Goal: Information Seeking & Learning: Learn about a topic

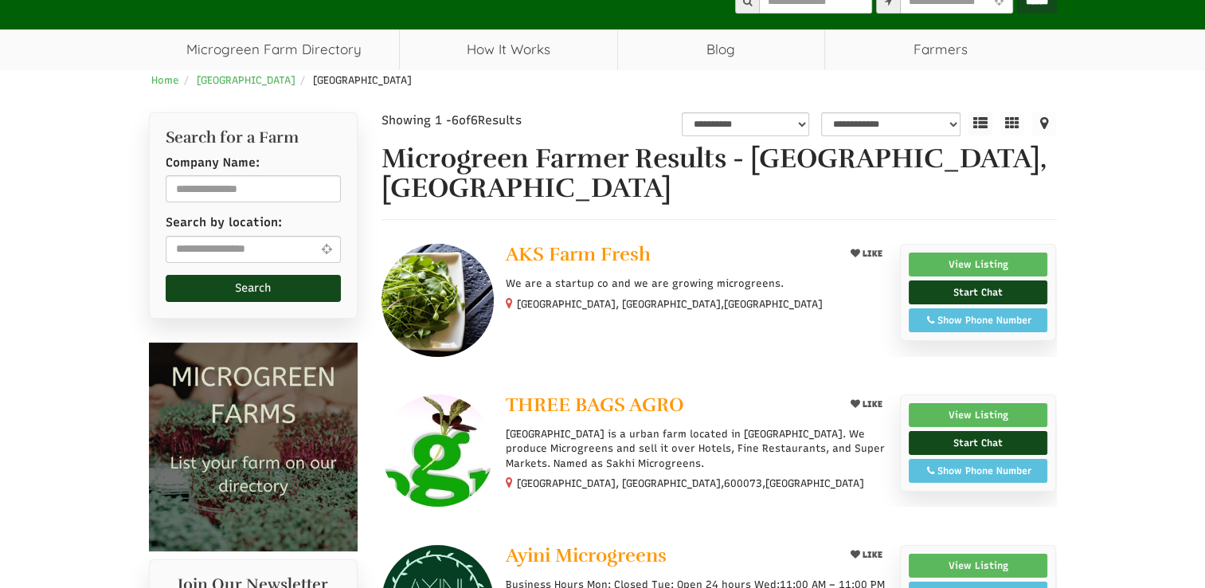
scroll to position [136, 0]
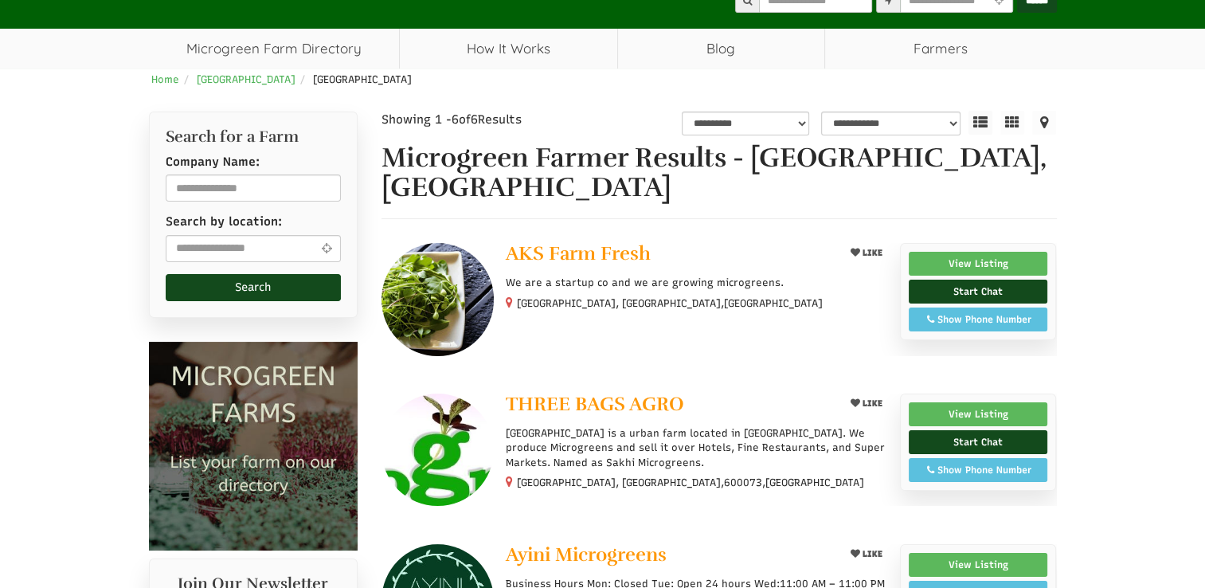
select select "Language Translate Widget"
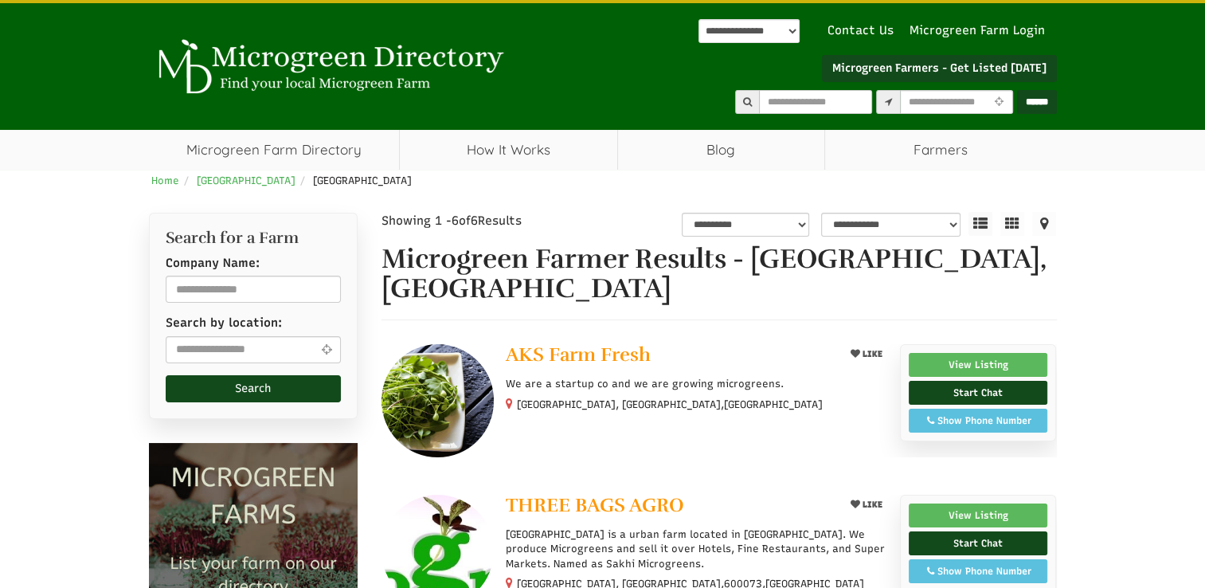
scroll to position [33, 0]
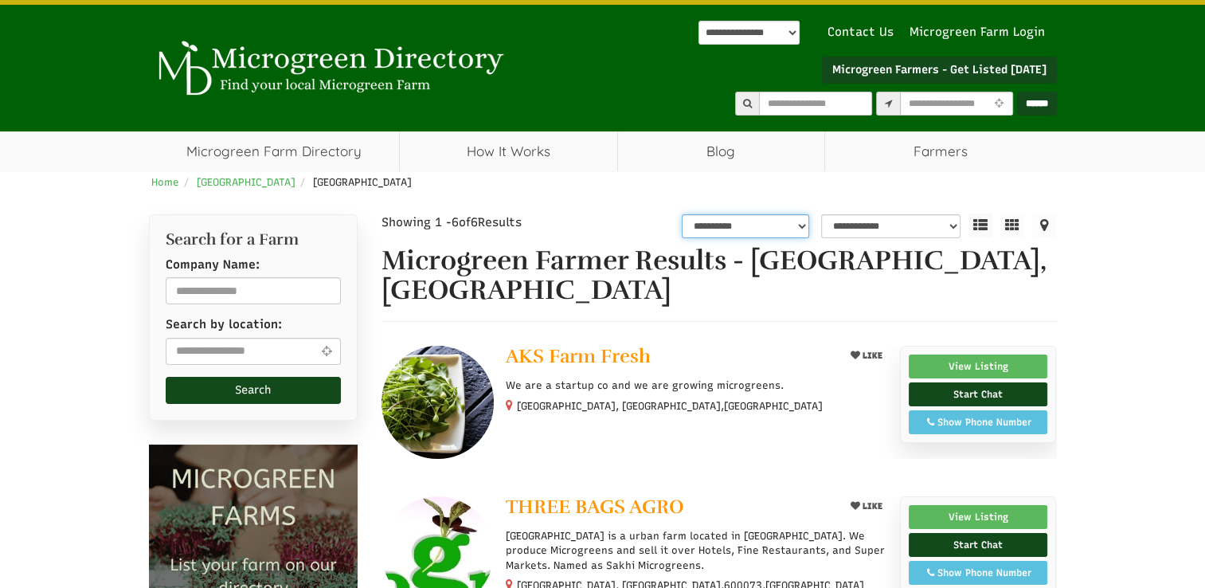
click at [719, 228] on select "**********" at bounding box center [745, 226] width 127 height 24
select select "*"
click at [684, 214] on select "**********" at bounding box center [745, 226] width 127 height 24
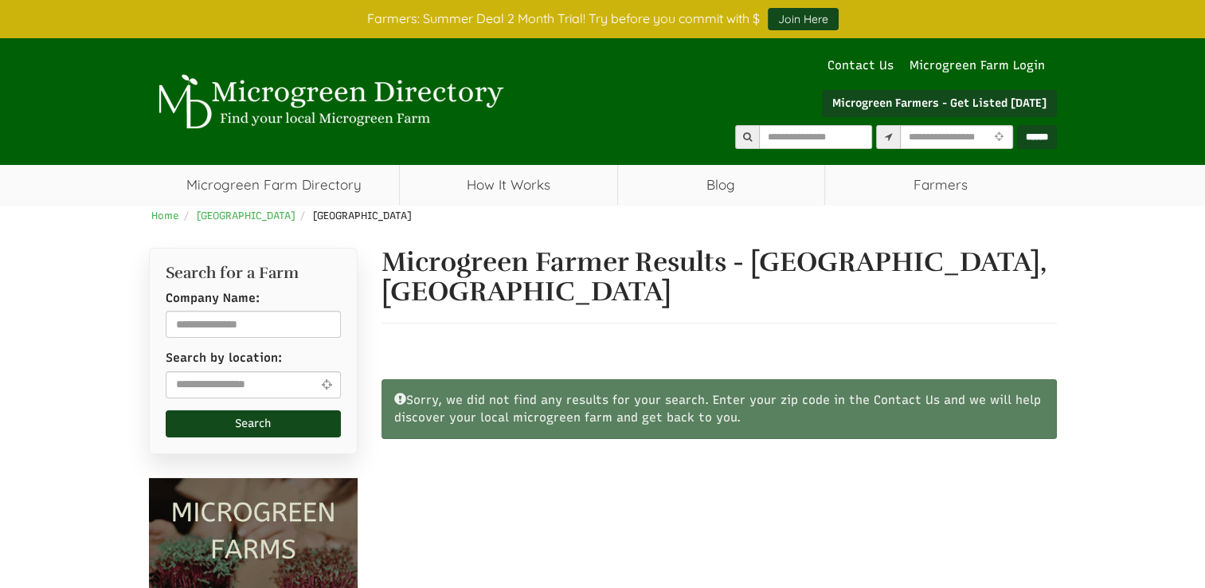
select select "Language Translate Widget"
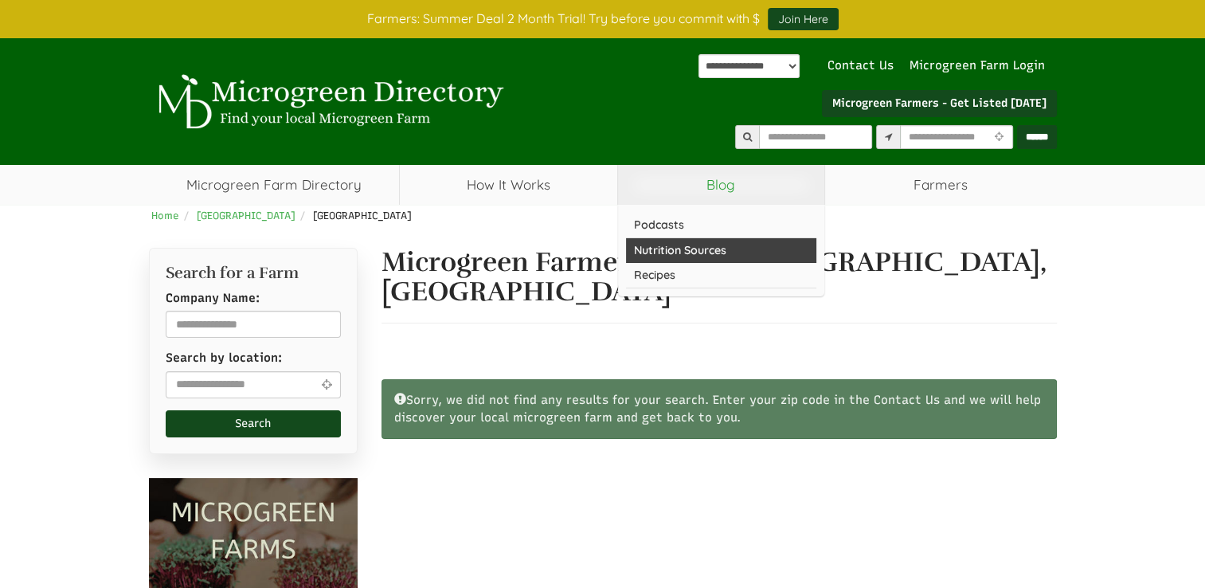
click at [690, 256] on link "Nutrition Sources" at bounding box center [721, 250] width 190 height 25
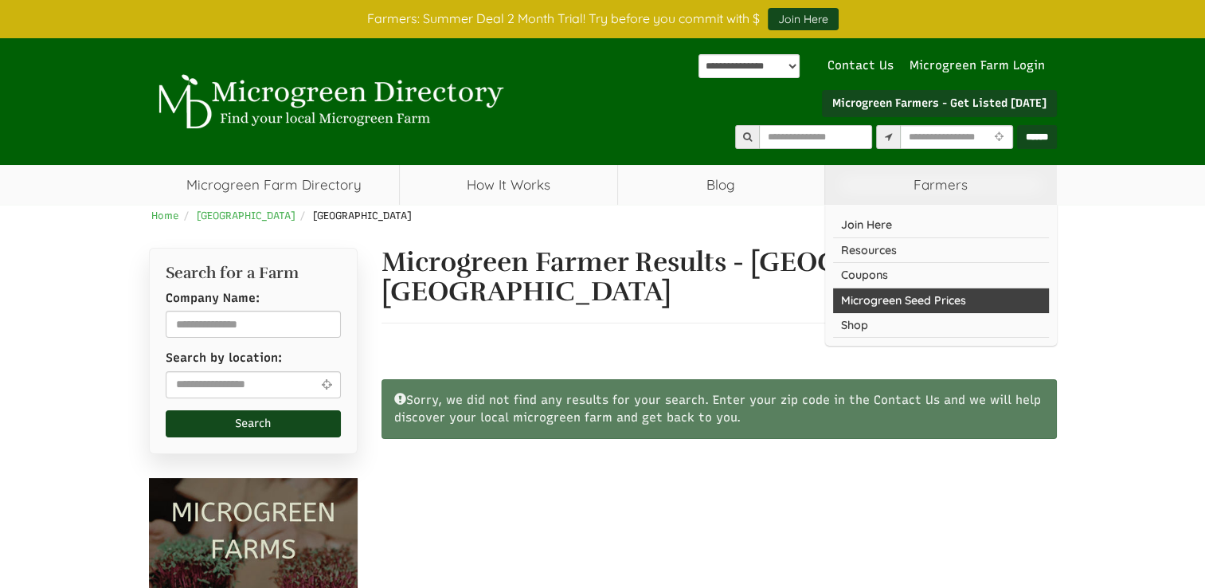
click at [918, 292] on link "Microgreen Seed Prices" at bounding box center [941, 300] width 216 height 25
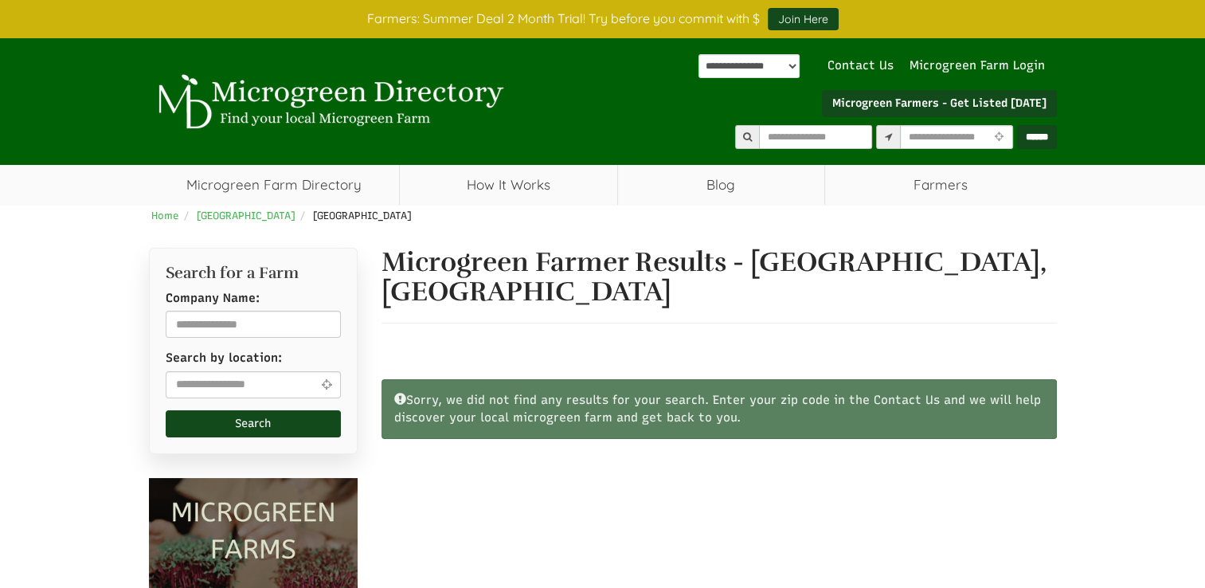
click at [313, 220] on span "[GEOGRAPHIC_DATA]" at bounding box center [362, 216] width 99 height 12
click at [594, 199] on link "How It Works" at bounding box center [509, 185] width 218 height 40
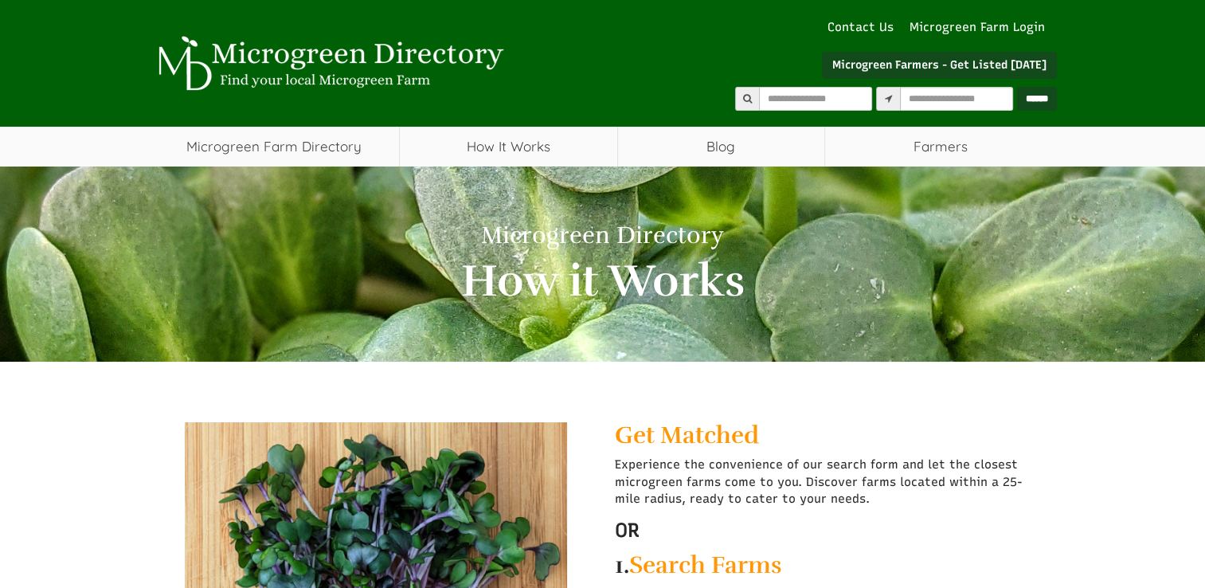
select select "Language Translate Widget"
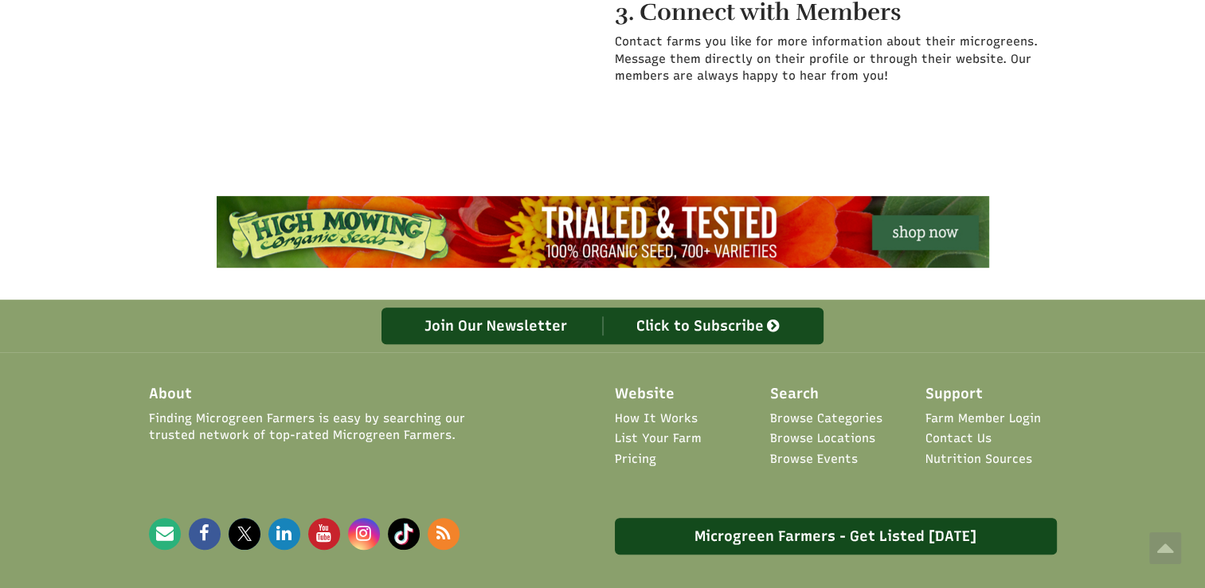
scroll to position [794, 0]
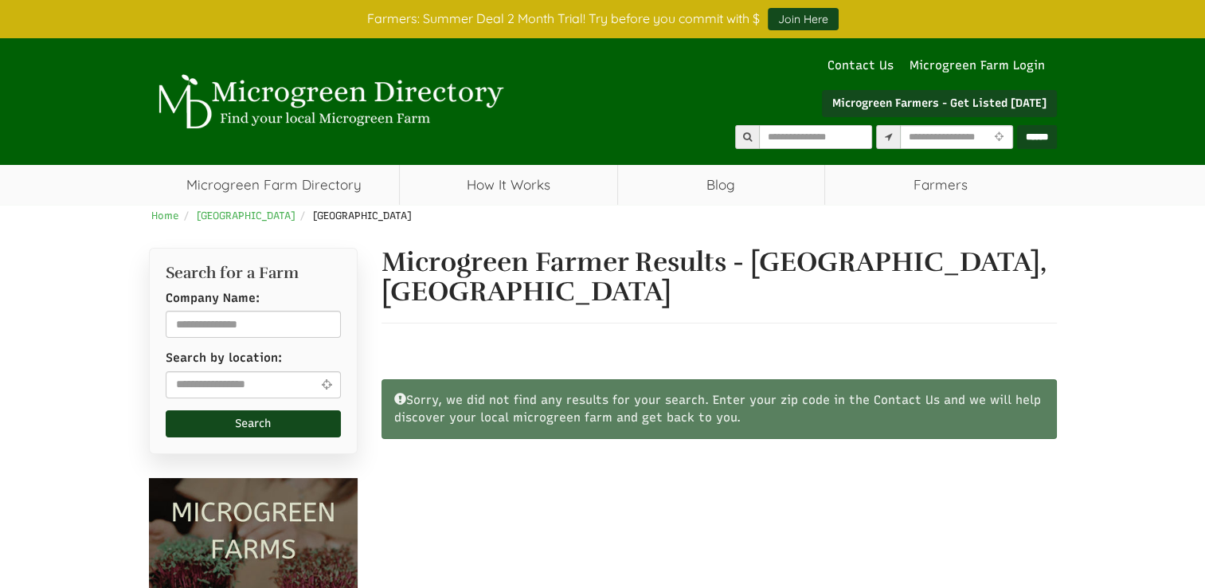
select select "Language Translate Widget"
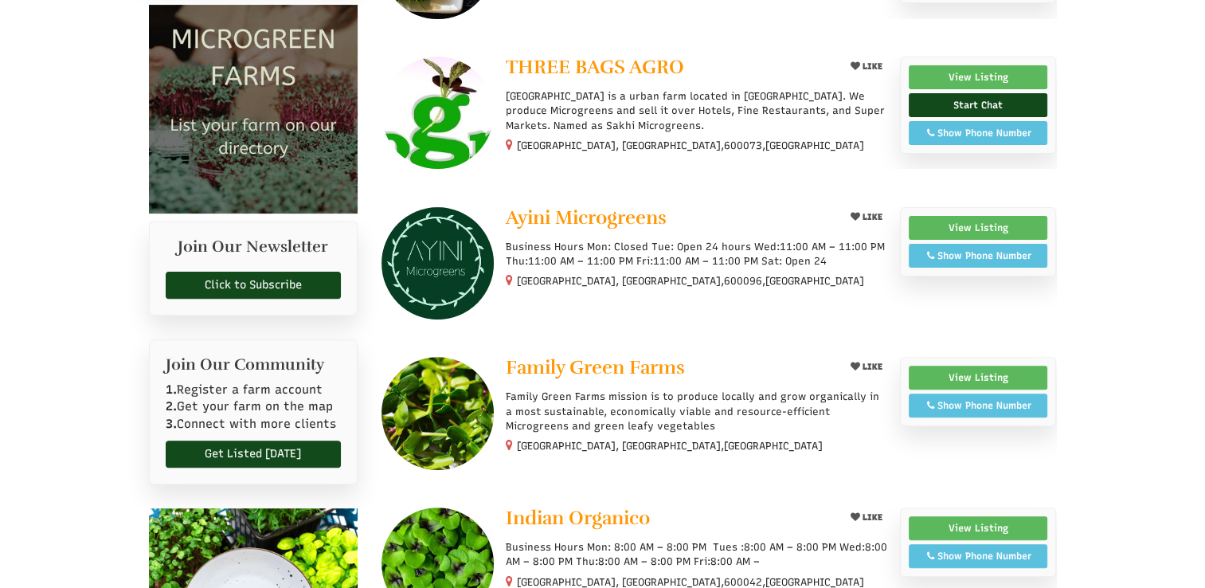
select select "Language Translate Widget"
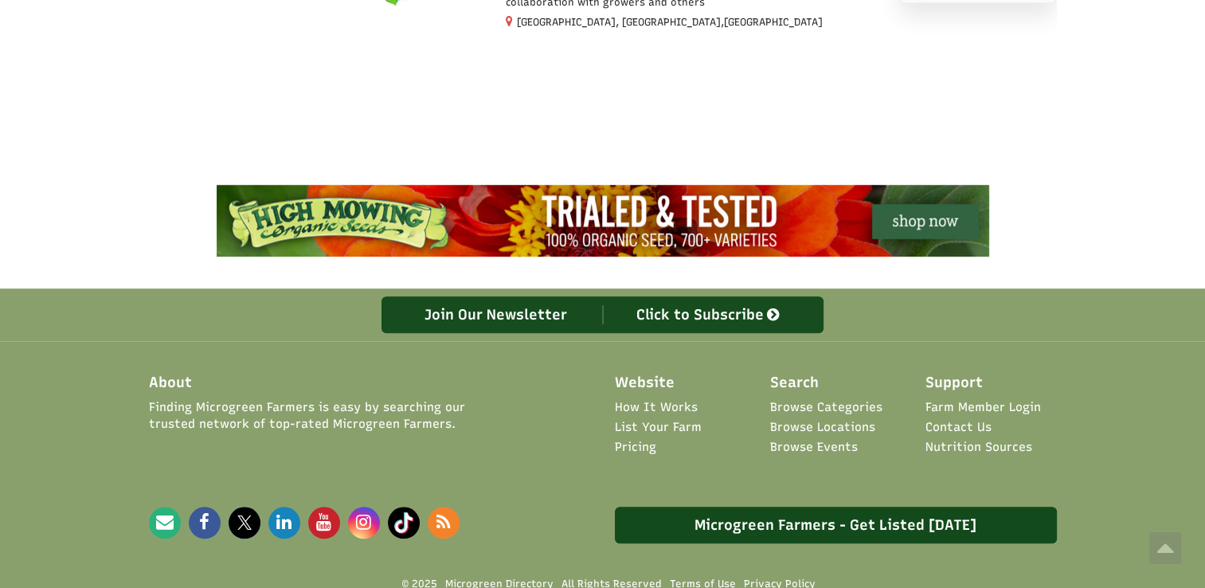
scroll to position [1256, 0]
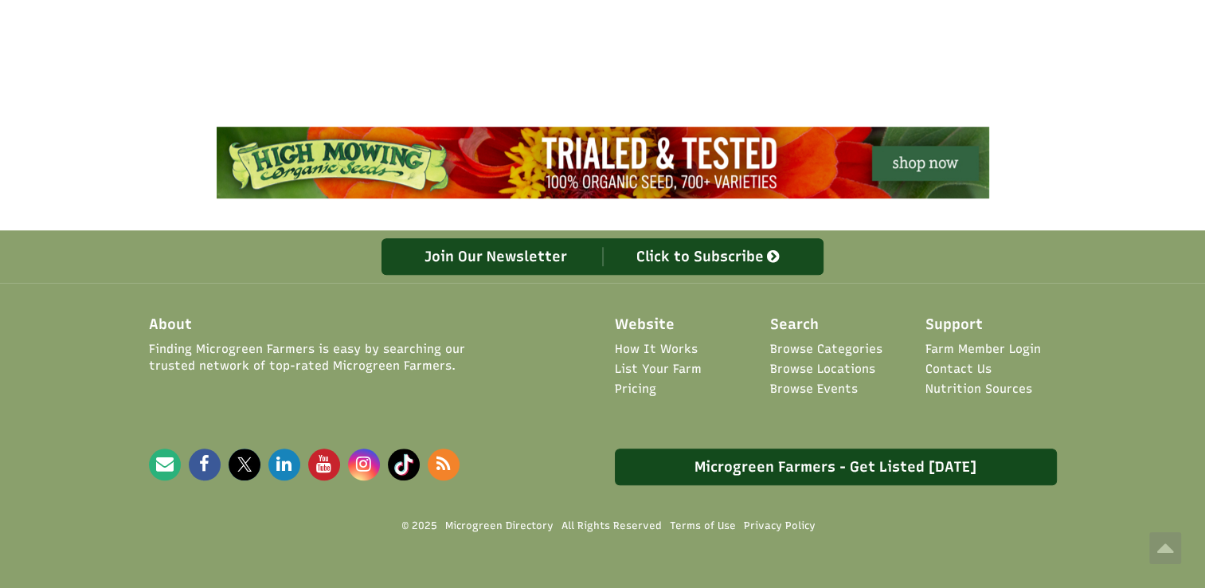
click at [650, 361] on link "List Your Farm" at bounding box center [658, 369] width 87 height 17
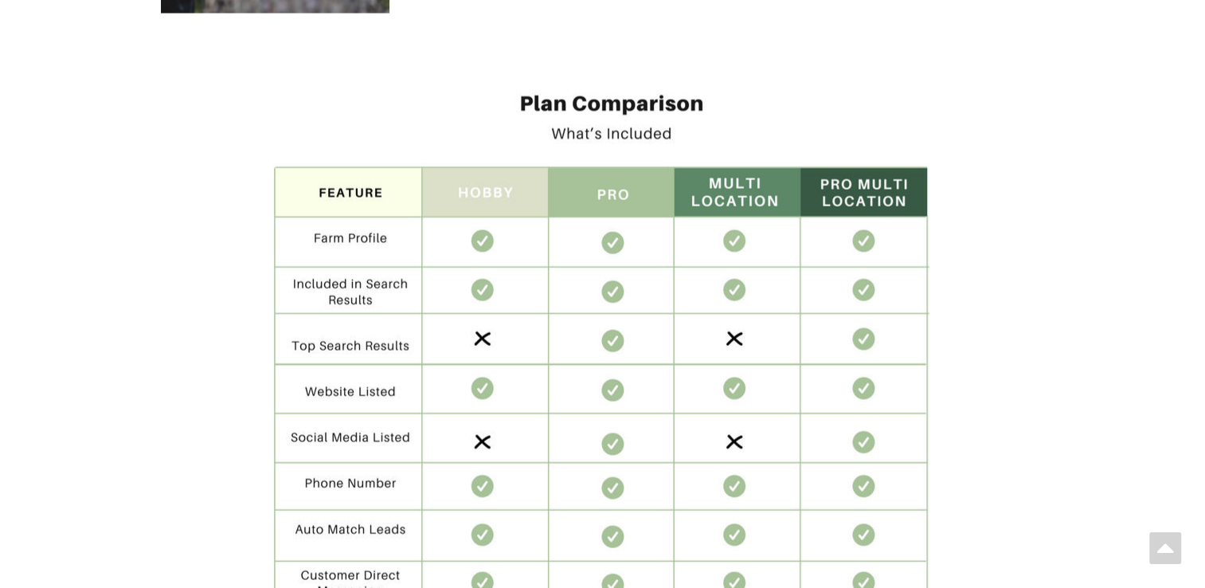
scroll to position [3228, 0]
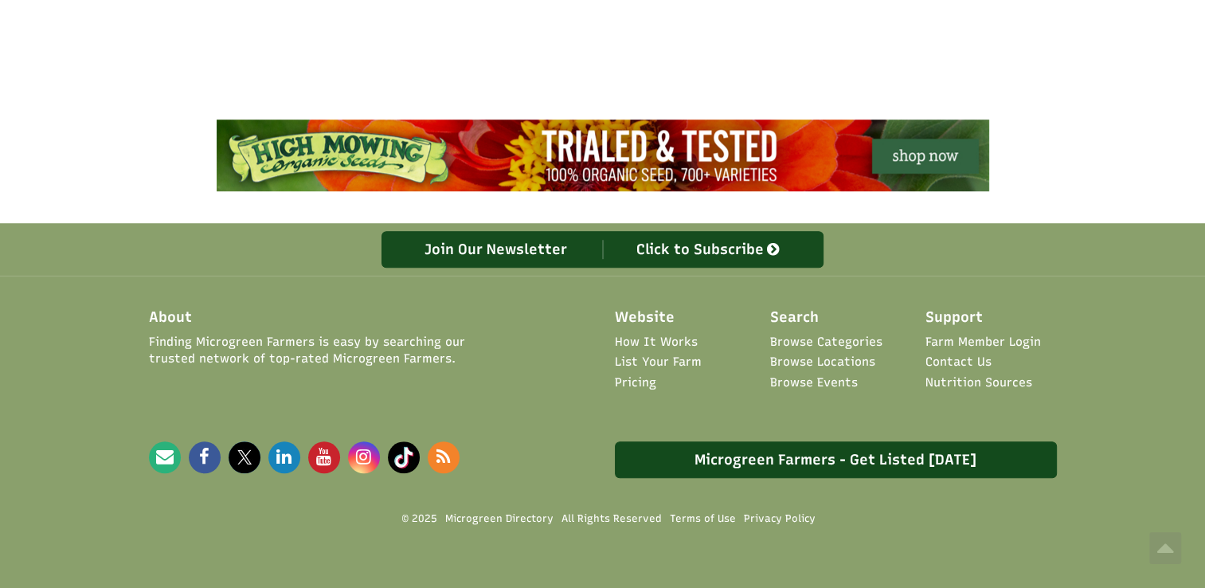
scroll to position [1256, 0]
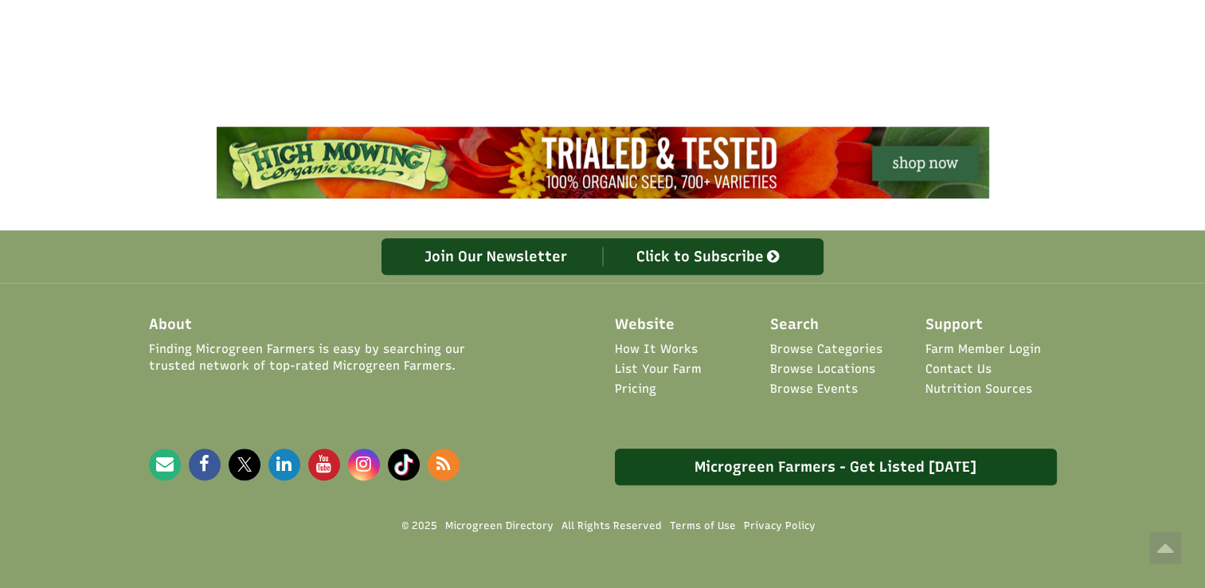
select select "Language Translate Widget"
click at [648, 381] on link "Pricing" at bounding box center [635, 389] width 41 height 17
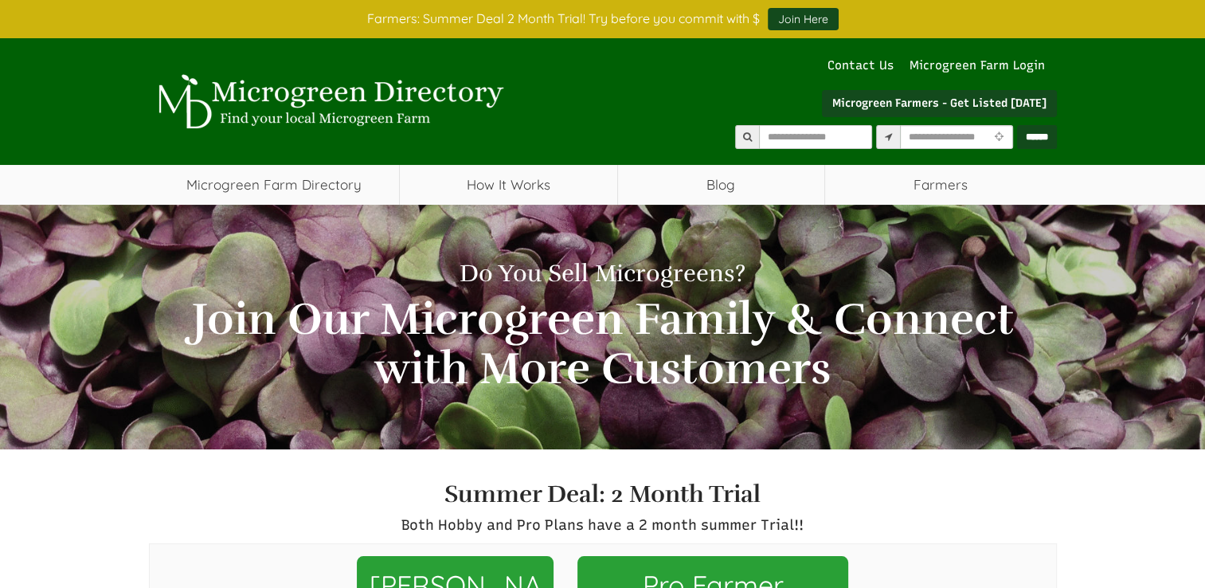
select select "Language Translate Widget"
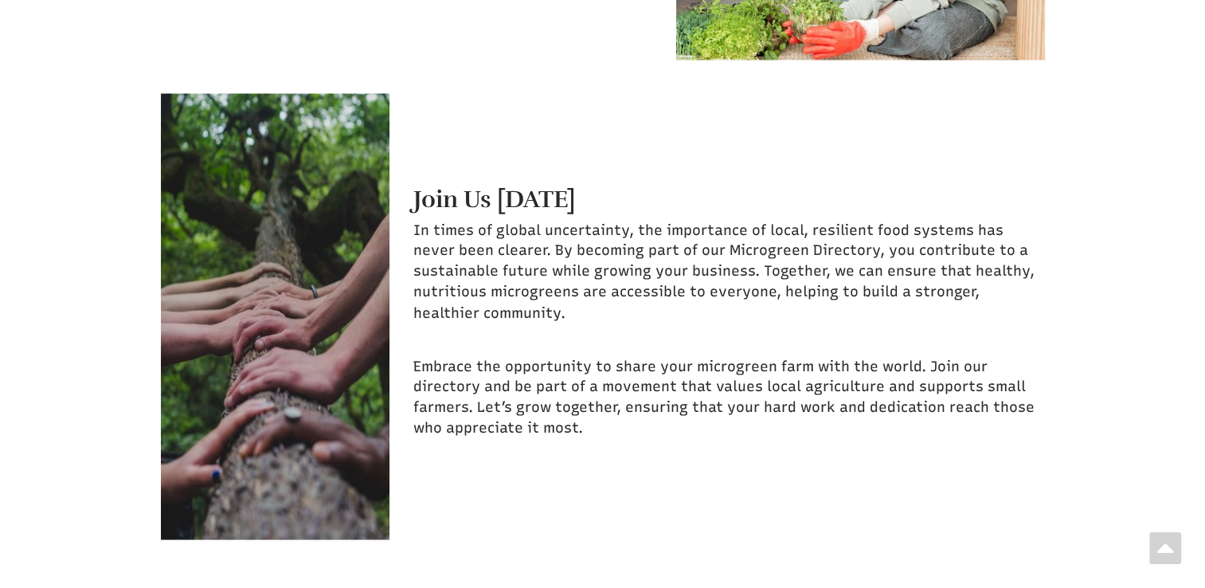
scroll to position [2765, 0]
